Goal: Entertainment & Leisure: Consume media (video, audio)

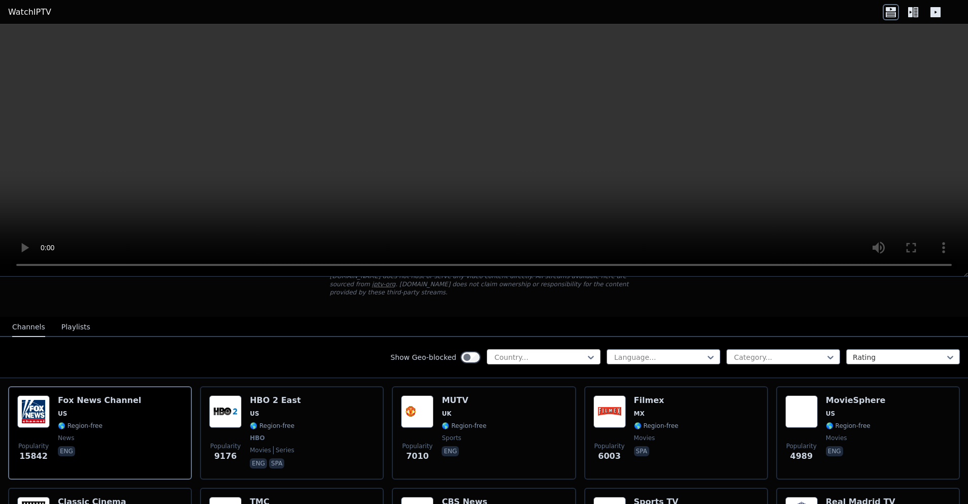
scroll to position [88, 0]
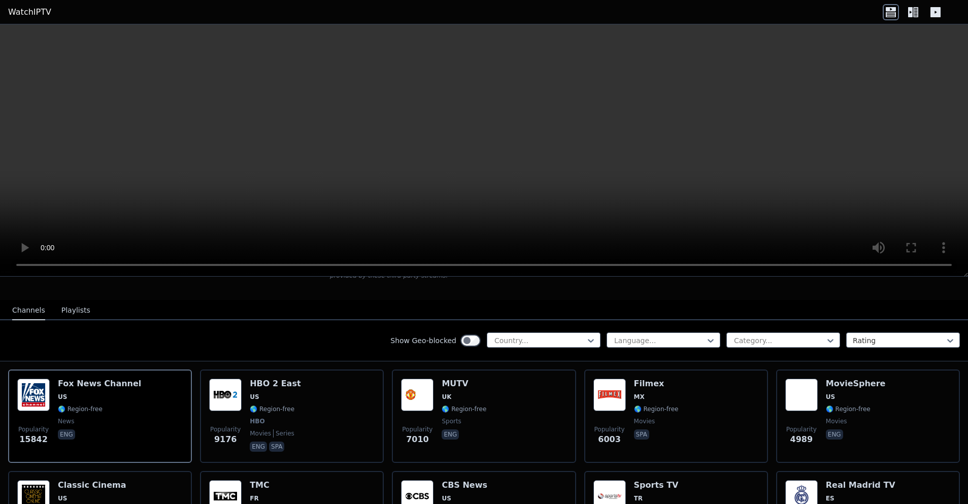
click at [79, 307] on button "Playlists" at bounding box center [75, 310] width 29 height 19
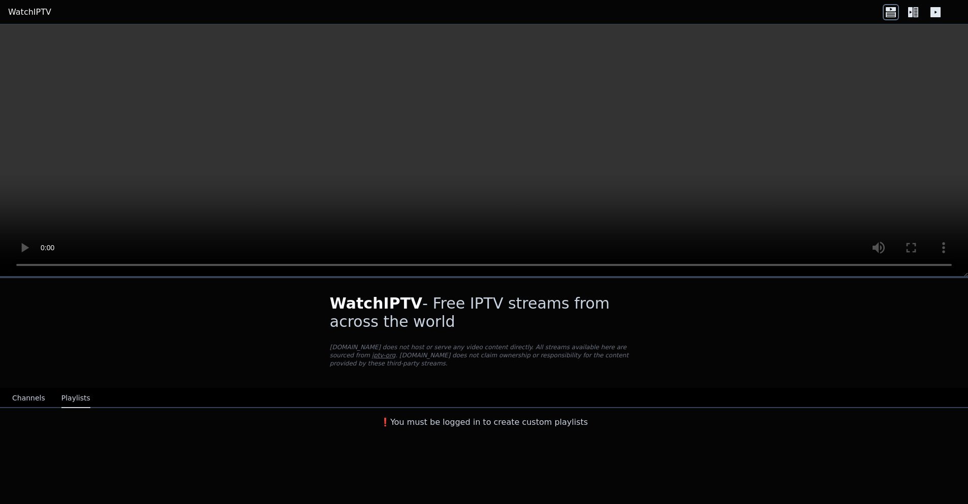
click at [889, 15] on icon at bounding box center [891, 12] width 16 height 16
click at [915, 12] on icon at bounding box center [915, 12] width 5 height 10
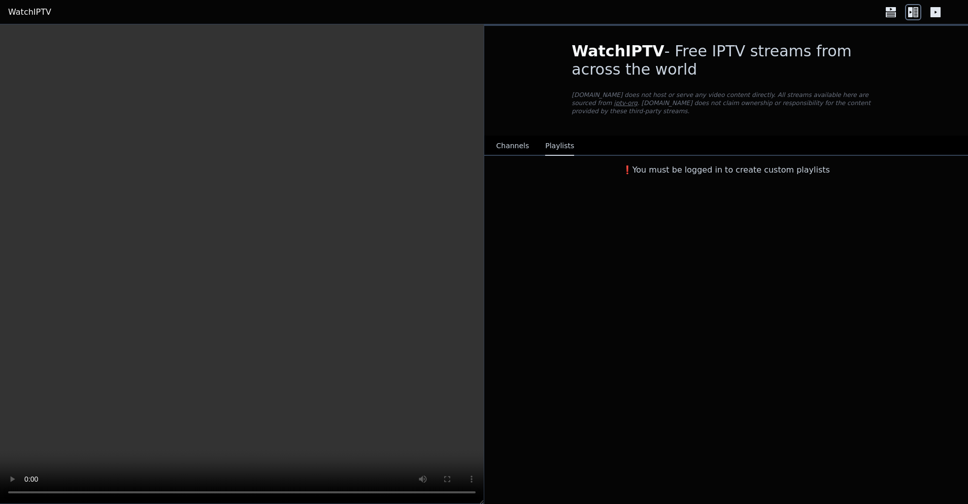
click at [928, 11] on icon at bounding box center [936, 12] width 16 height 16
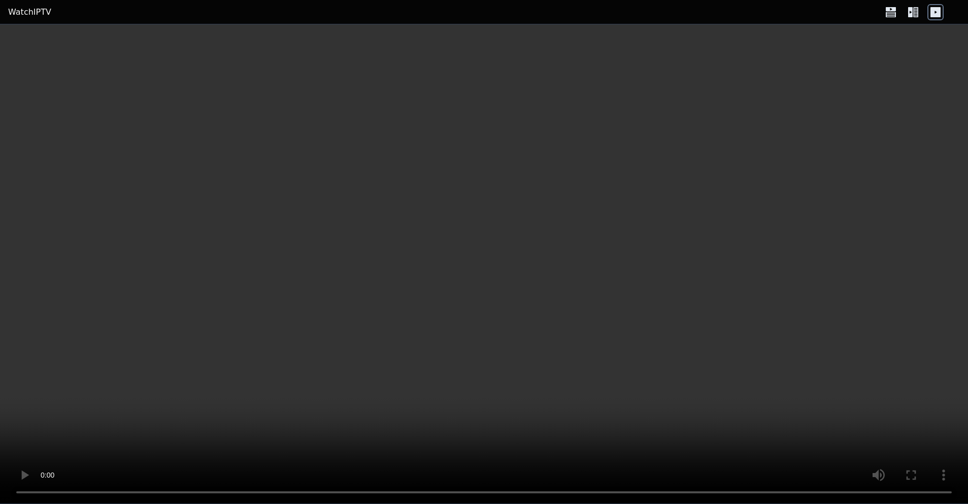
click at [886, 13] on icon at bounding box center [891, 14] width 10 height 5
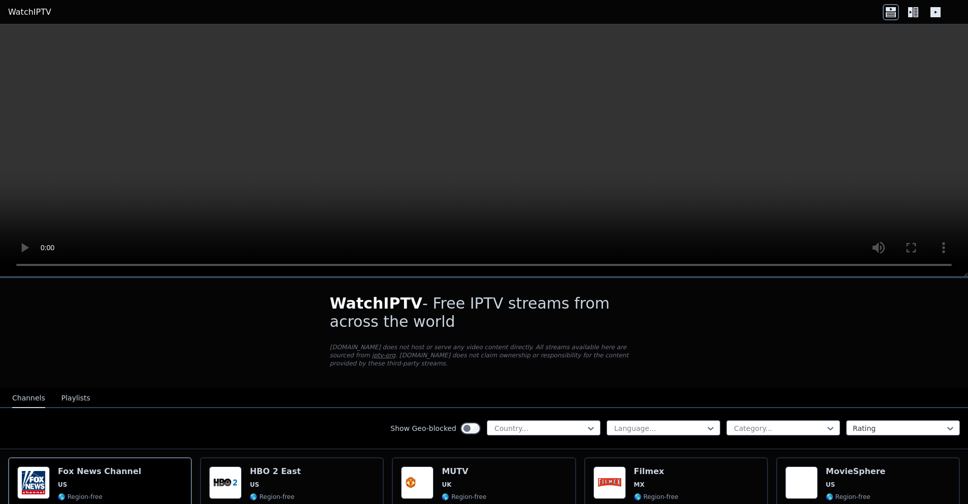
click at [904, 10] on div at bounding box center [913, 12] width 61 height 16
click at [913, 11] on icon at bounding box center [913, 12] width 16 height 16
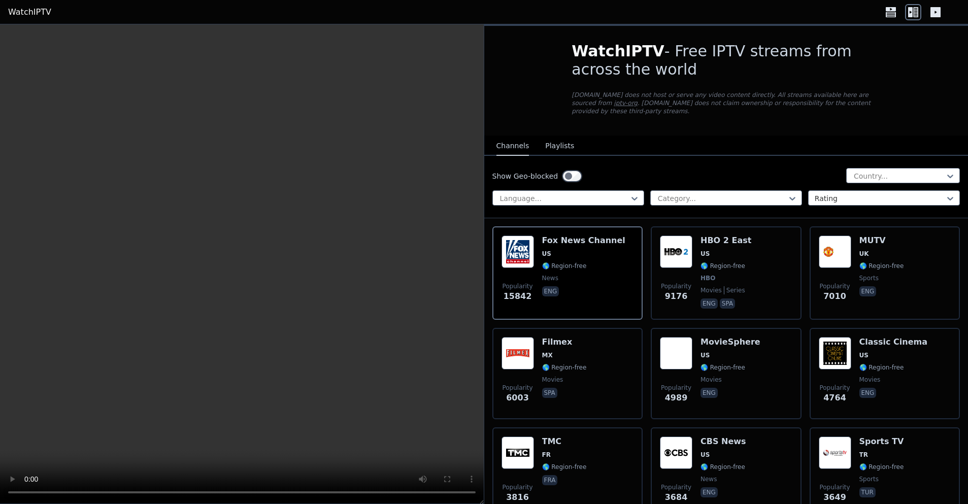
click at [557, 147] on button "Playlists" at bounding box center [559, 146] width 29 height 19
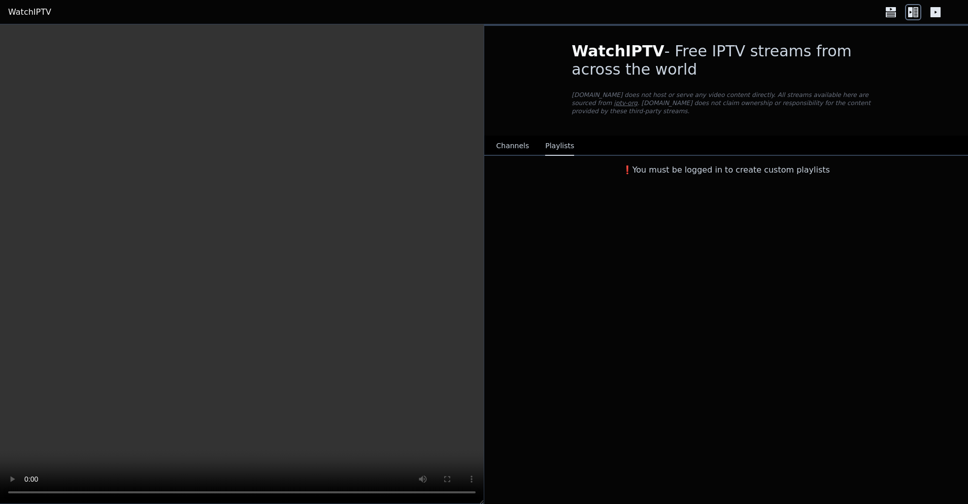
click at [39, 14] on link "WatchIPTV" at bounding box center [29, 12] width 43 height 12
click at [515, 154] on button "Channels" at bounding box center [513, 146] width 33 height 19
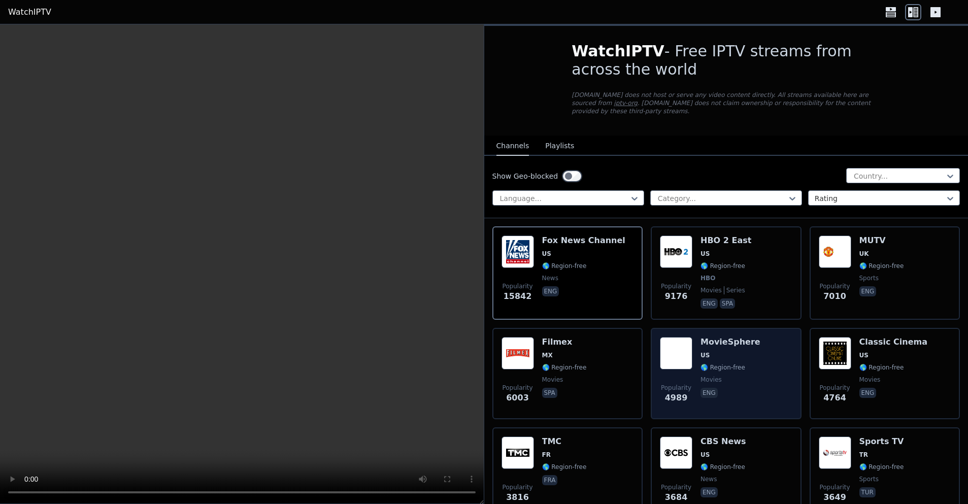
scroll to position [4, 0]
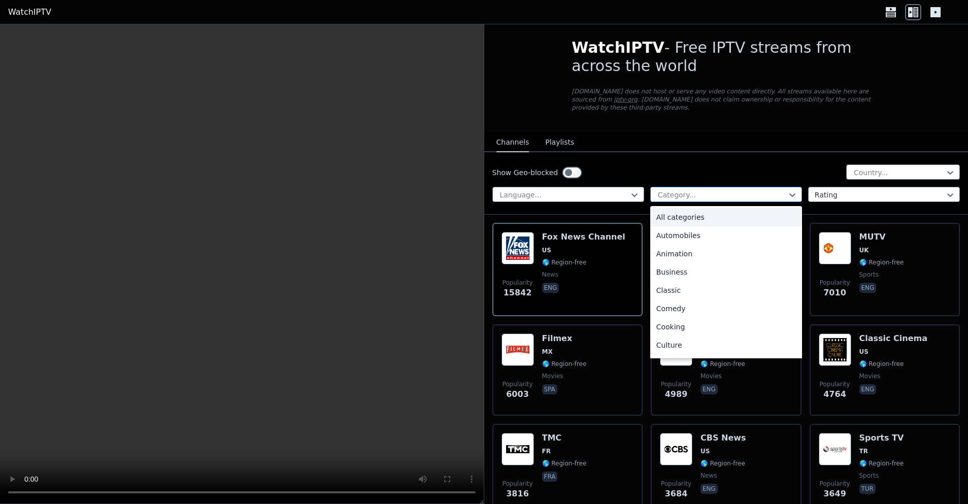
click at [676, 191] on div at bounding box center [722, 195] width 130 height 10
click at [680, 306] on div "Sports" at bounding box center [726, 311] width 152 height 18
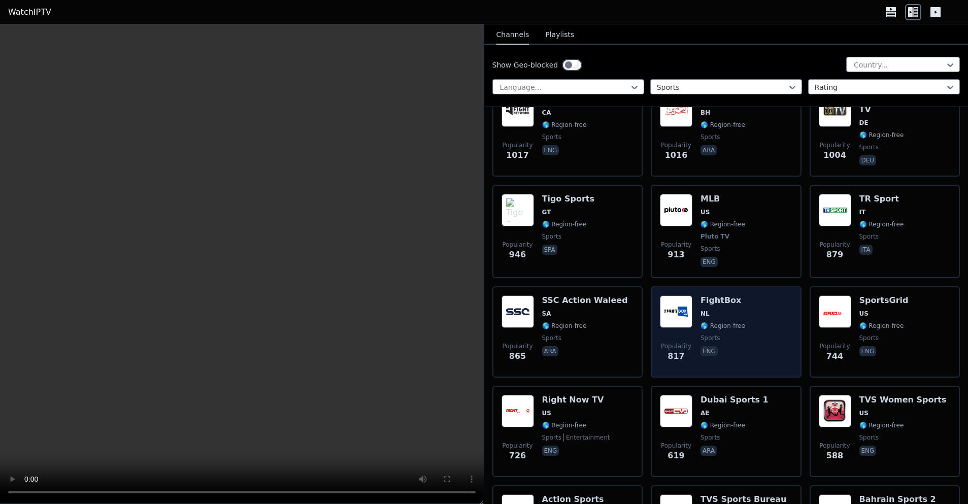
scroll to position [843, 0]
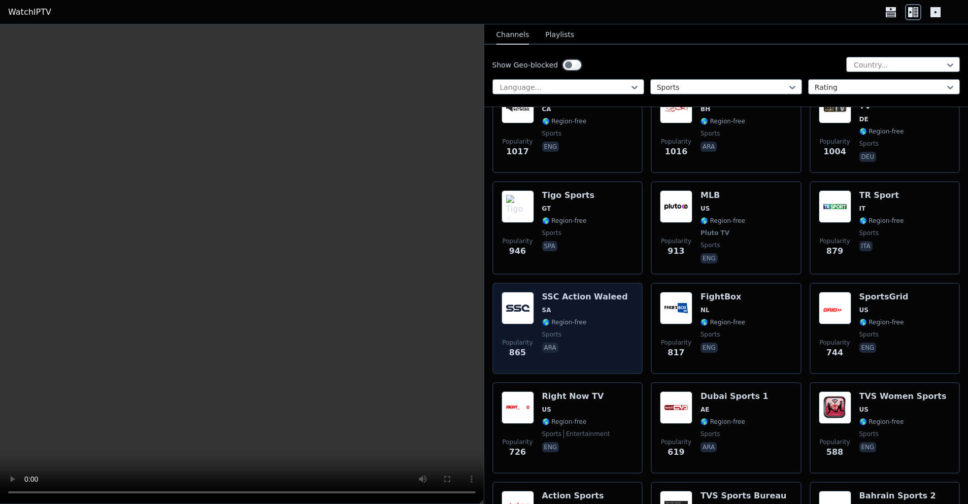
click at [517, 311] on img at bounding box center [518, 308] width 32 height 32
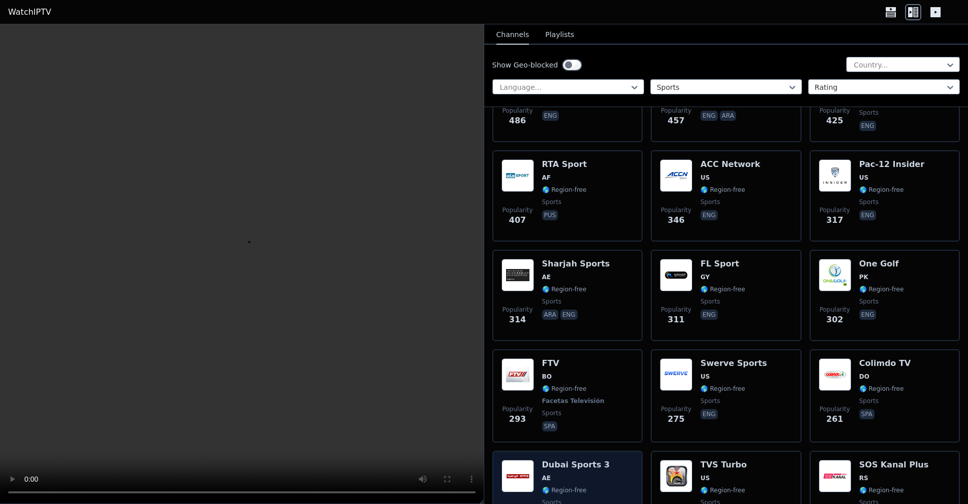
scroll to position [1513, 0]
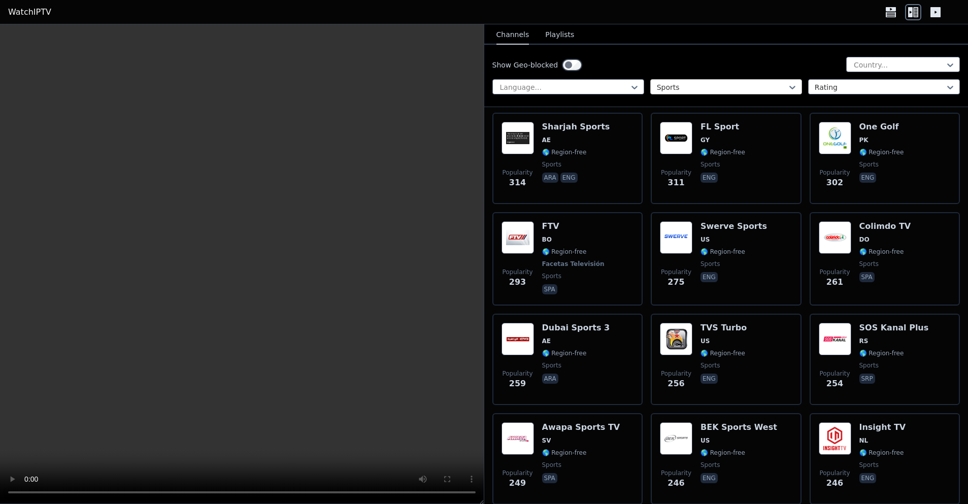
click at [732, 89] on div at bounding box center [722, 87] width 130 height 10
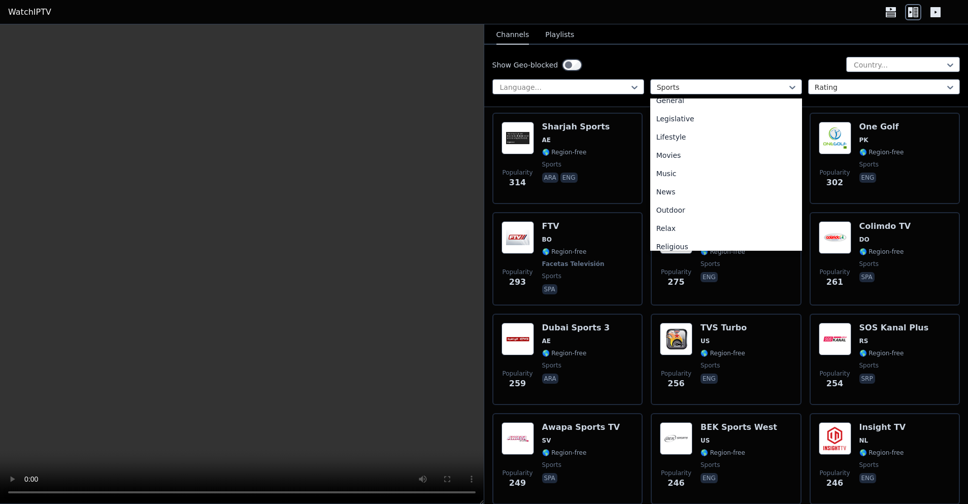
scroll to position [171, 0]
click at [699, 233] on div "Music" at bounding box center [726, 231] width 152 height 18
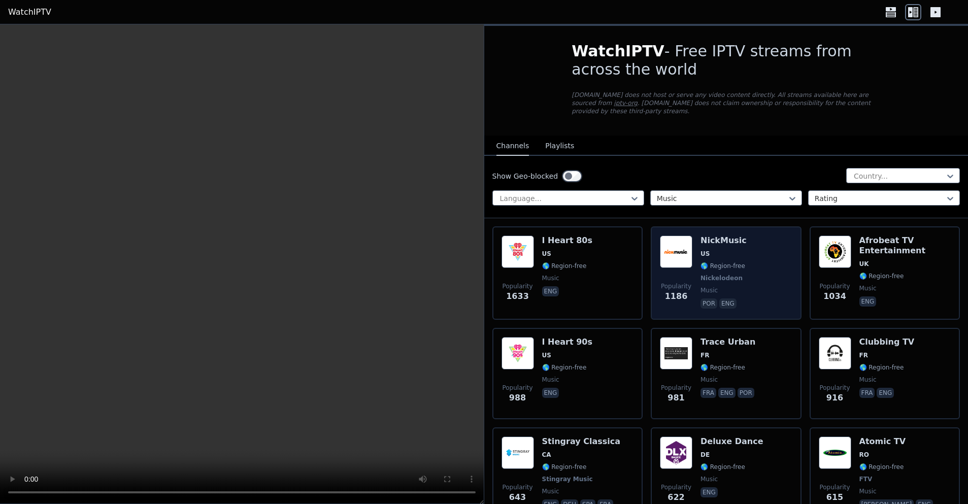
scroll to position [26, 0]
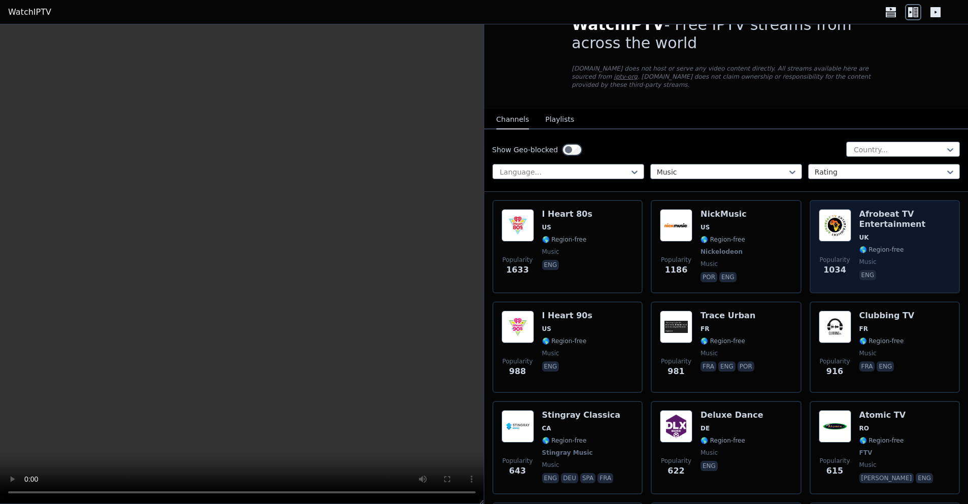
click at [849, 219] on img at bounding box center [835, 225] width 32 height 32
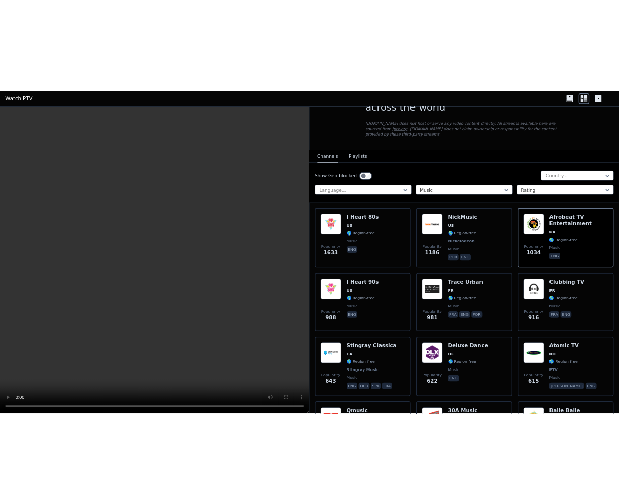
scroll to position [45, 0]
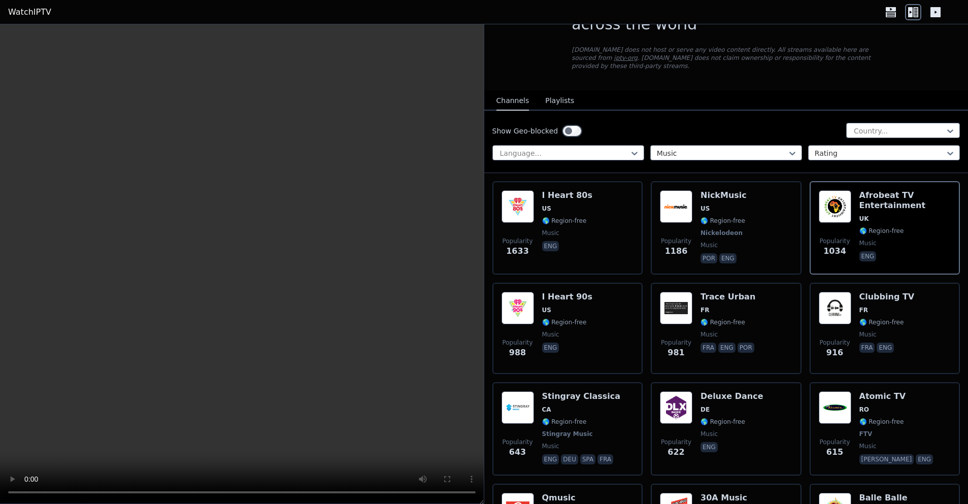
click at [430, 391] on video at bounding box center [242, 264] width 484 height 480
click at [431, 391] on video at bounding box center [242, 264] width 484 height 480
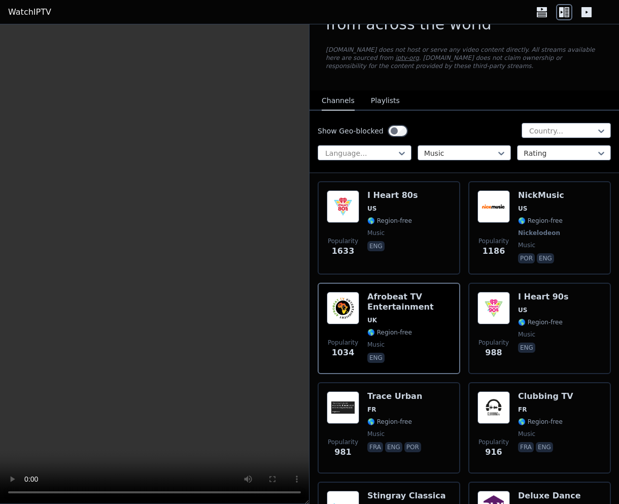
click at [160, 181] on video at bounding box center [154, 264] width 309 height 480
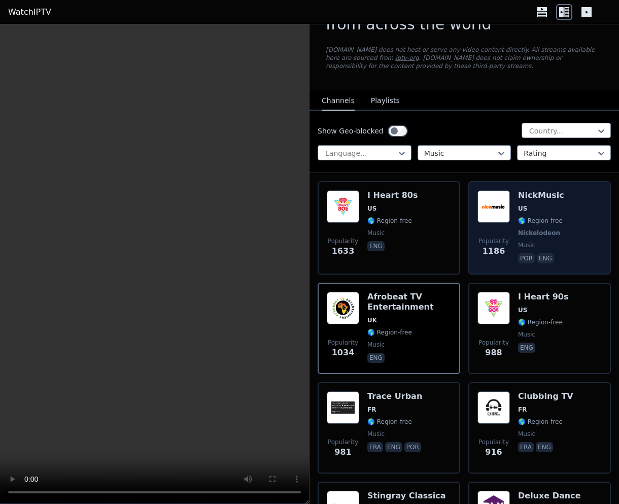
click at [503, 205] on img at bounding box center [494, 206] width 32 height 32
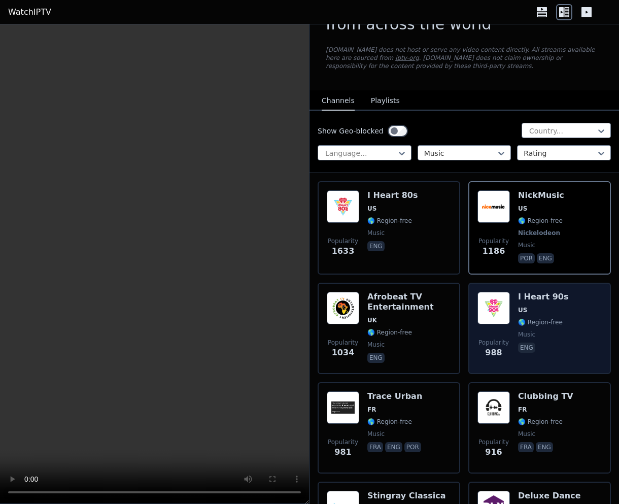
click at [502, 304] on img at bounding box center [494, 308] width 32 height 32
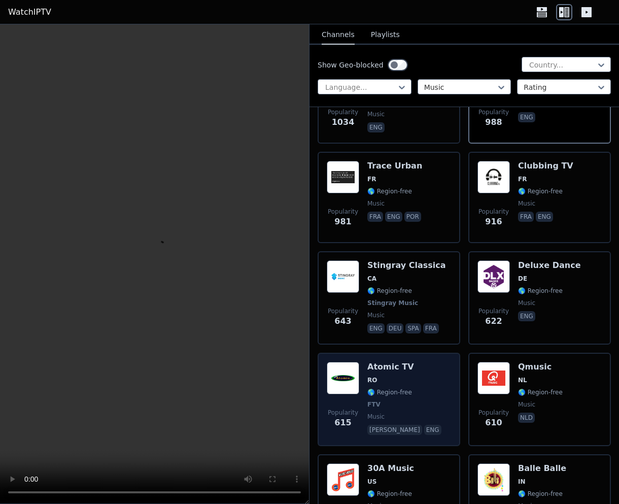
scroll to position [290, 0]
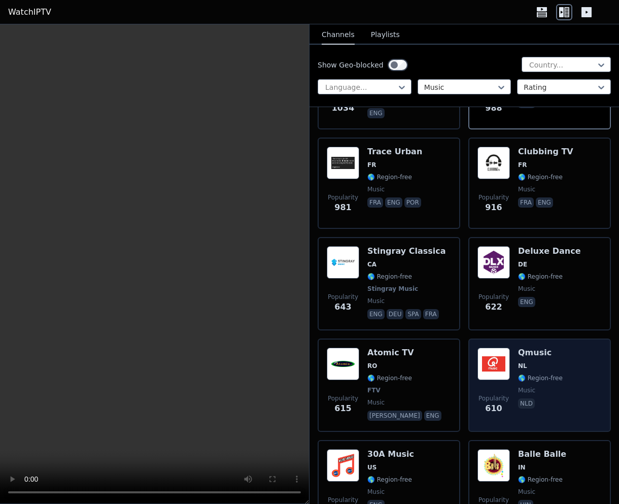
click at [507, 359] on img at bounding box center [494, 364] width 32 height 32
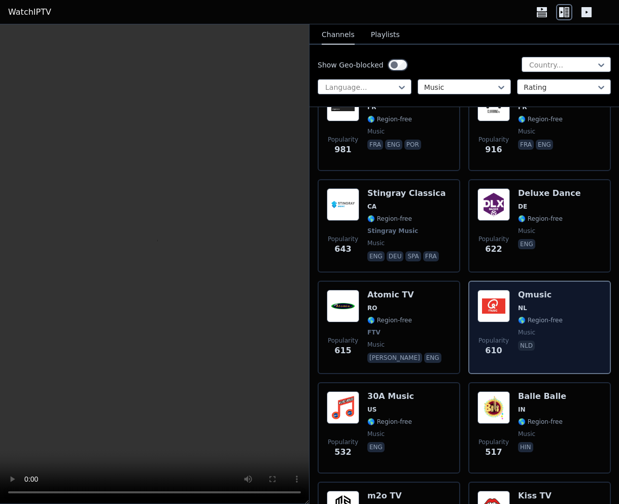
scroll to position [349, 0]
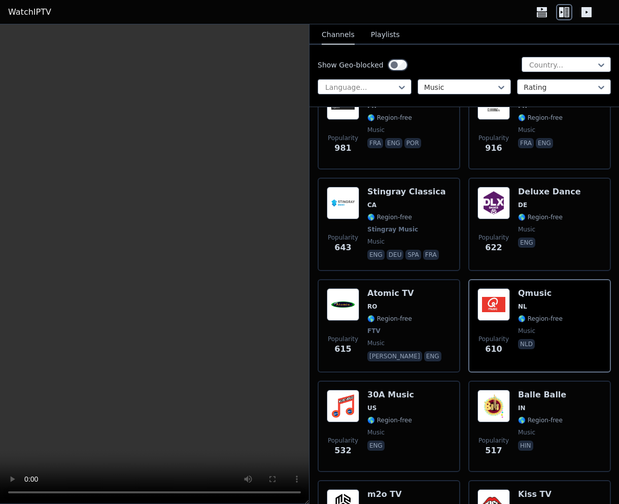
click at [47, 159] on video at bounding box center [154, 264] width 309 height 480
click at [205, 258] on video at bounding box center [154, 264] width 309 height 480
click at [153, 272] on video at bounding box center [154, 264] width 309 height 480
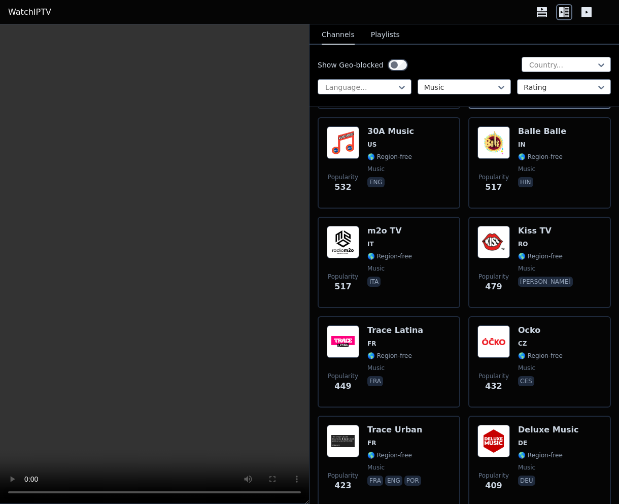
scroll to position [620, 0]
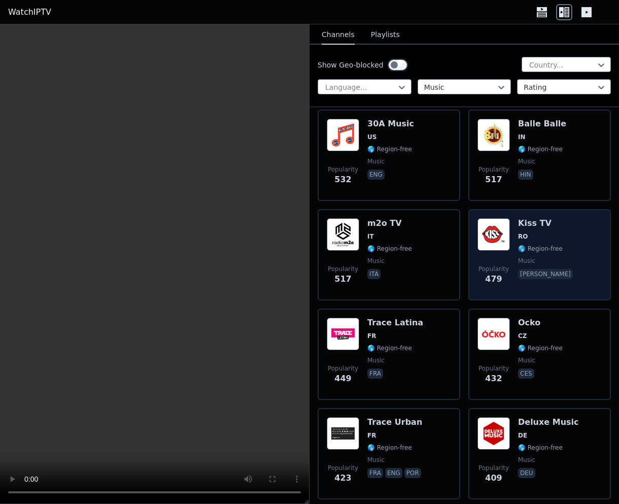
click at [496, 233] on img at bounding box center [494, 234] width 32 height 32
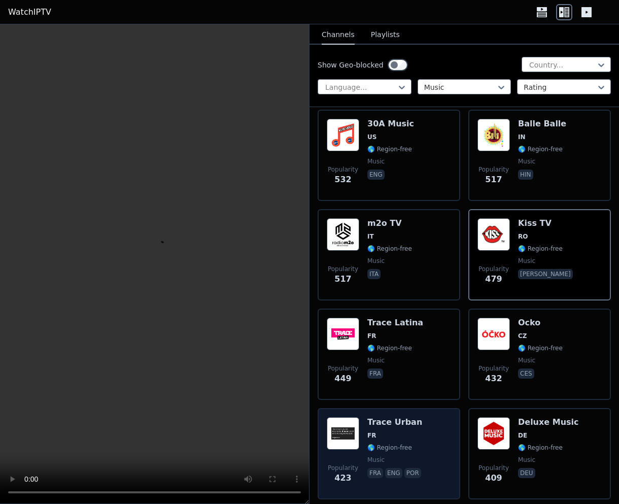
scroll to position [655, 0]
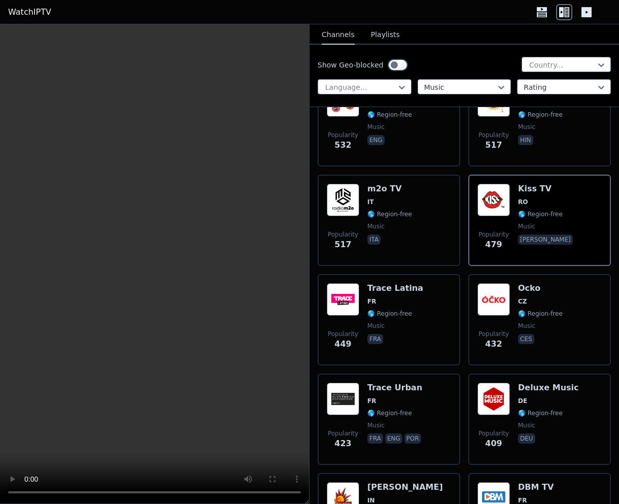
click at [148, 279] on video at bounding box center [154, 264] width 309 height 480
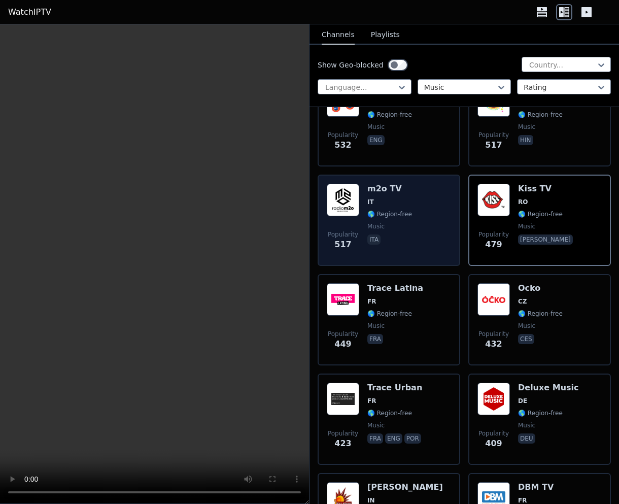
click at [161, 245] on video at bounding box center [154, 264] width 309 height 480
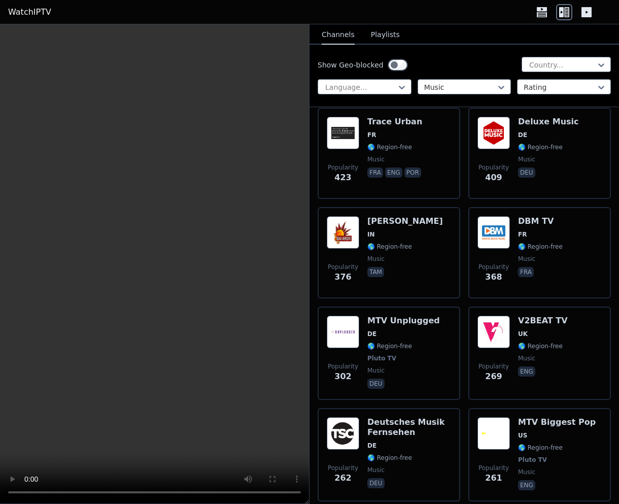
scroll to position [826, 0]
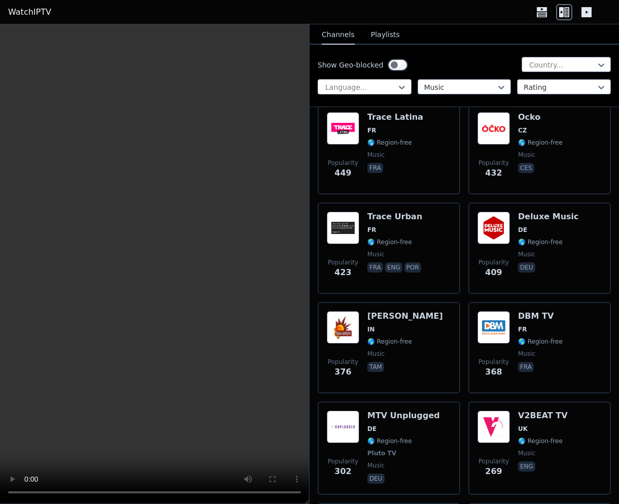
click at [392, 87] on div at bounding box center [360, 87] width 73 height 10
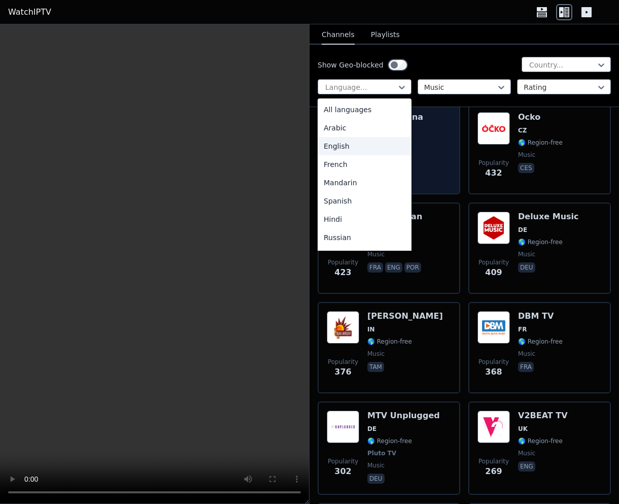
click at [352, 147] on div "English" at bounding box center [365, 146] width 94 height 18
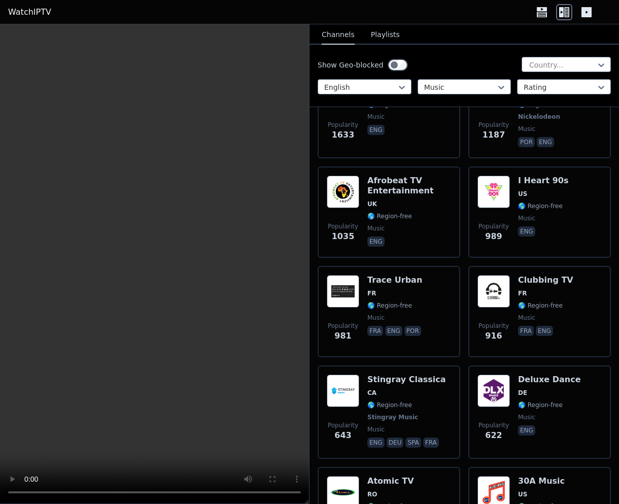
scroll to position [133, 0]
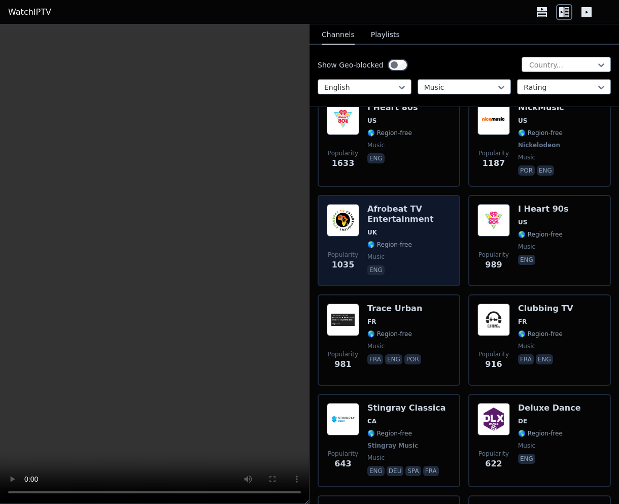
click at [351, 215] on img at bounding box center [343, 220] width 32 height 32
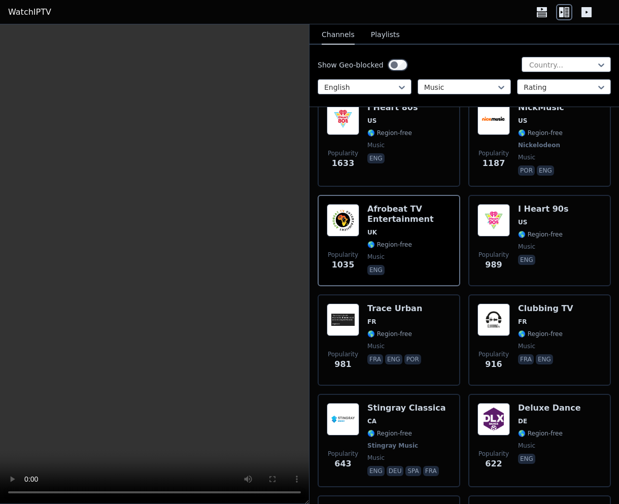
click at [253, 275] on video at bounding box center [154, 264] width 309 height 480
drag, startPoint x: 148, startPoint y: 326, endPoint x: 166, endPoint y: 324, distance: 17.8
click at [148, 326] on video at bounding box center [154, 264] width 309 height 480
click at [238, 209] on video at bounding box center [154, 264] width 309 height 480
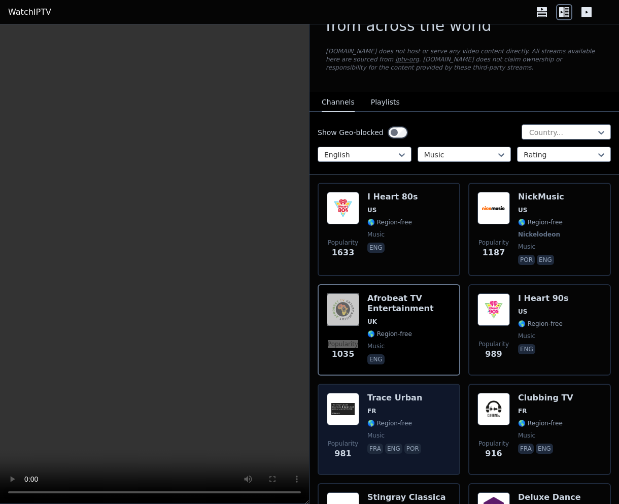
scroll to position [0, 0]
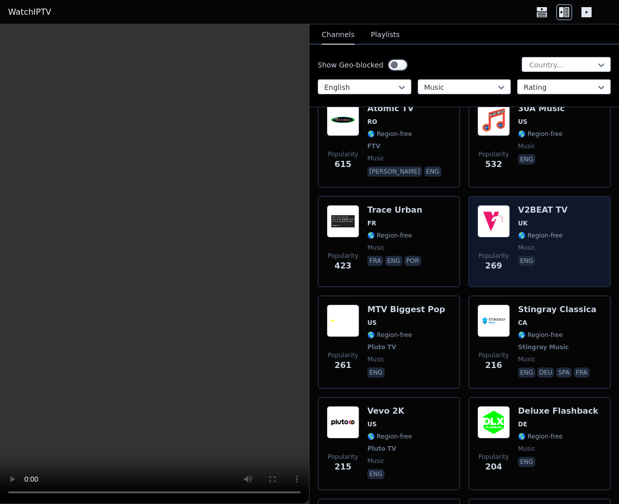
click at [499, 230] on img at bounding box center [494, 221] width 32 height 32
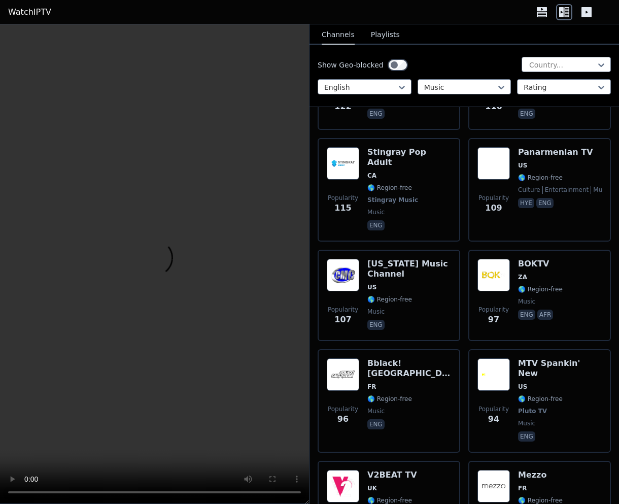
scroll to position [1523, 0]
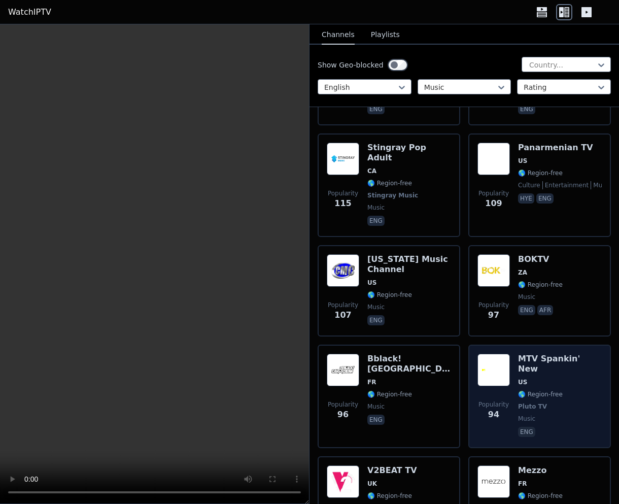
click at [492, 354] on img at bounding box center [494, 370] width 32 height 32
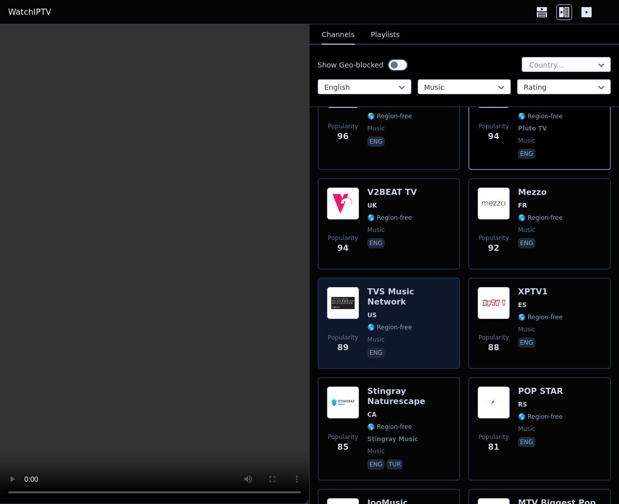
scroll to position [1804, 0]
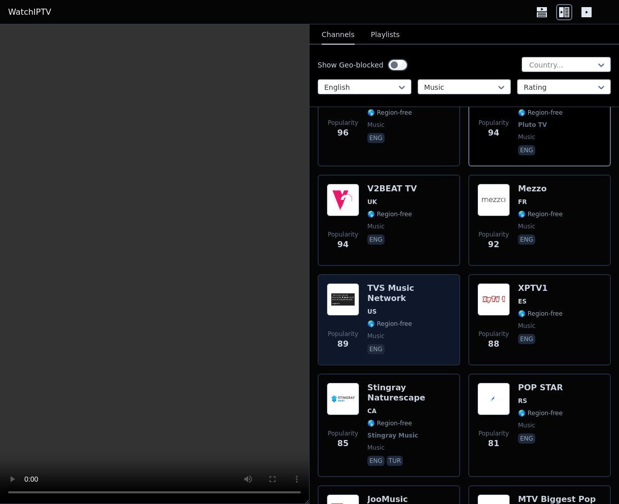
click at [399, 283] on div "TVS Music Network US 🌎 Region-free music eng" at bounding box center [410, 319] width 84 height 73
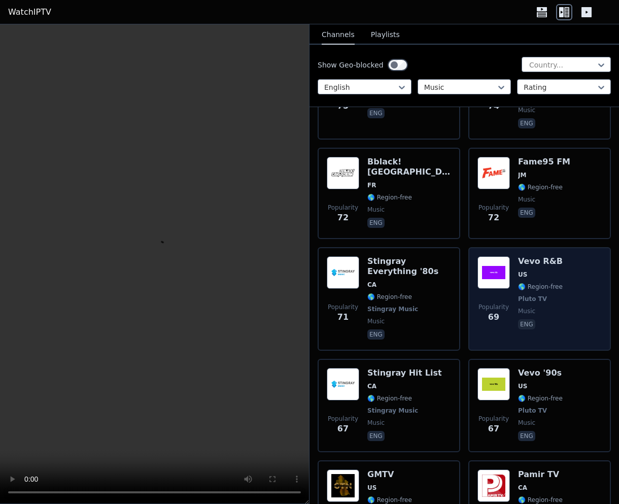
scroll to position [2356, 0]
click at [529, 270] on span "US" at bounding box center [540, 274] width 45 height 8
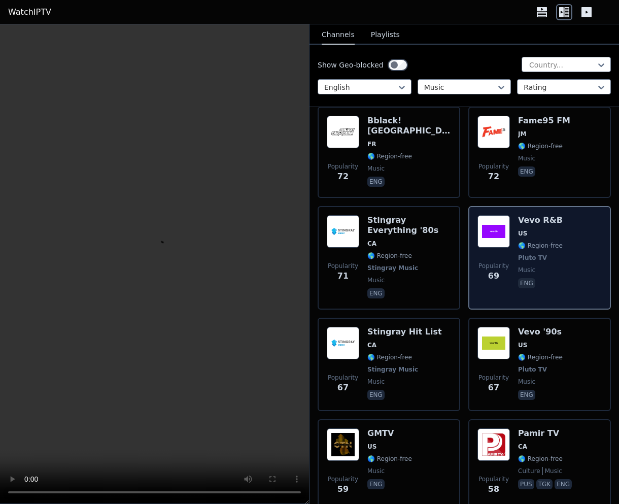
scroll to position [2398, 0]
